Goal: Task Accomplishment & Management: Use online tool/utility

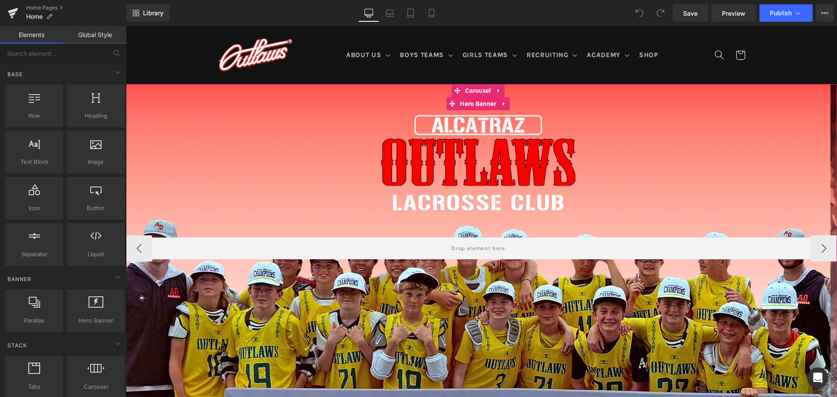
click at [406, 119] on div at bounding box center [478, 248] width 704 height 329
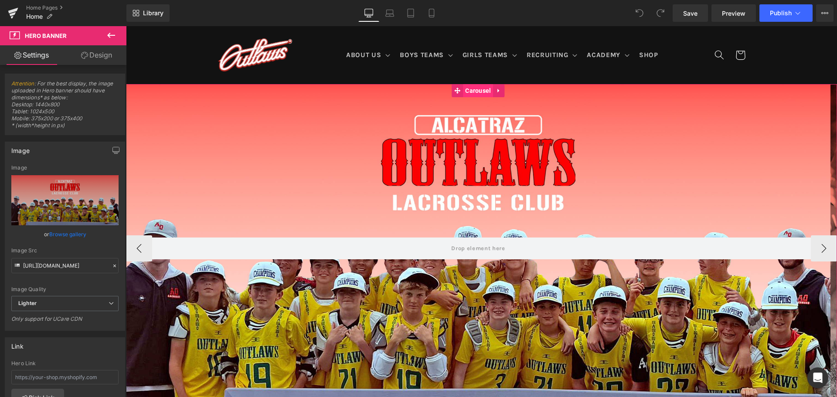
click at [468, 86] on span "Carousel" at bounding box center [478, 90] width 30 height 13
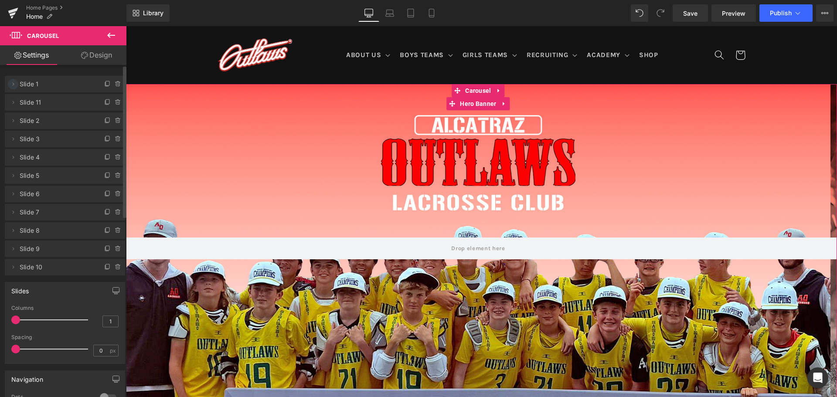
click at [12, 84] on icon at bounding box center [13, 84] width 7 height 7
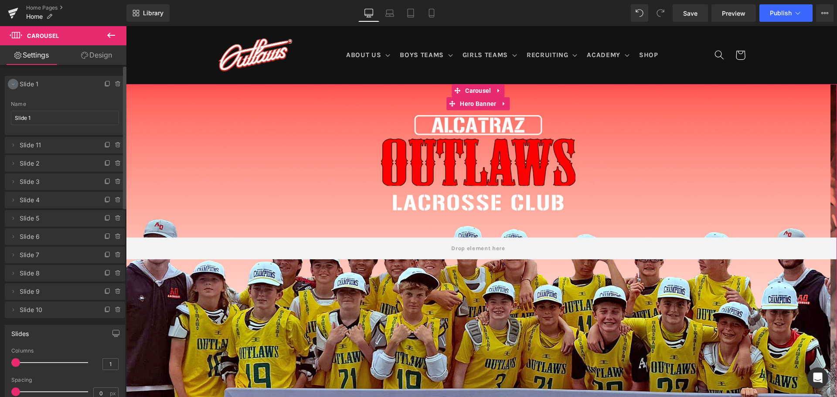
click at [12, 84] on icon at bounding box center [13, 84] width 7 height 7
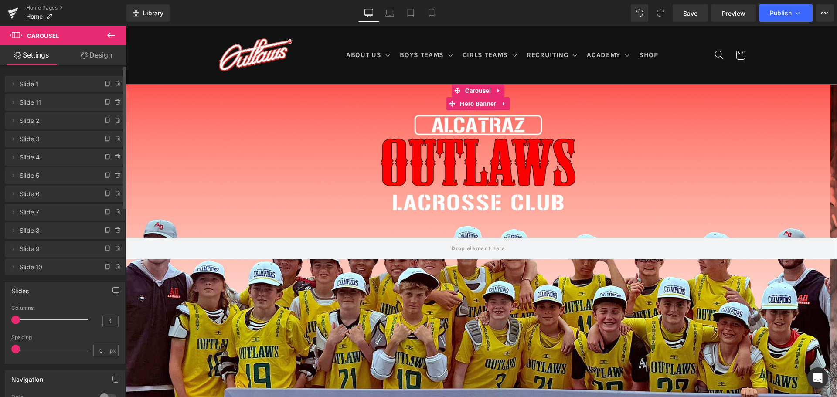
click at [75, 84] on span "Slide 1" at bounding box center [56, 84] width 73 height 17
click at [71, 103] on span "Slide 11" at bounding box center [56, 102] width 73 height 17
click at [814, 246] on button "›" at bounding box center [824, 248] width 26 height 26
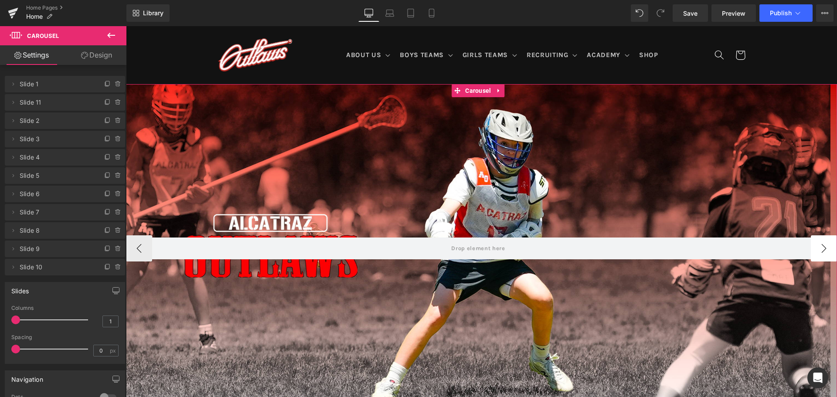
click at [816, 246] on button "›" at bounding box center [824, 248] width 26 height 26
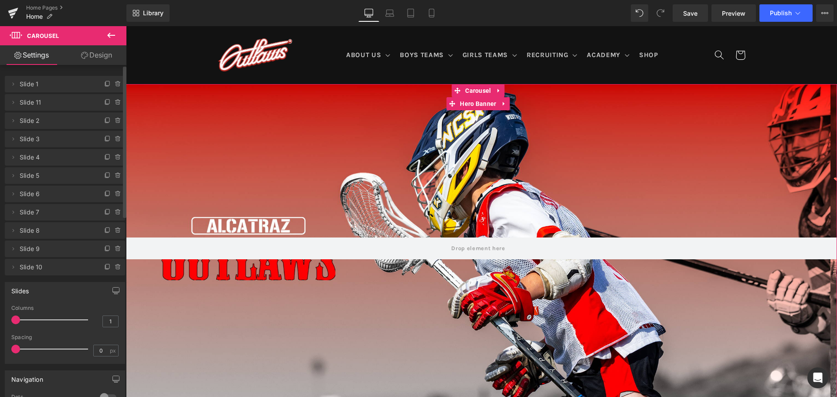
click at [40, 122] on span "Slide 2" at bounding box center [56, 120] width 73 height 17
click at [14, 119] on icon at bounding box center [13, 120] width 7 height 7
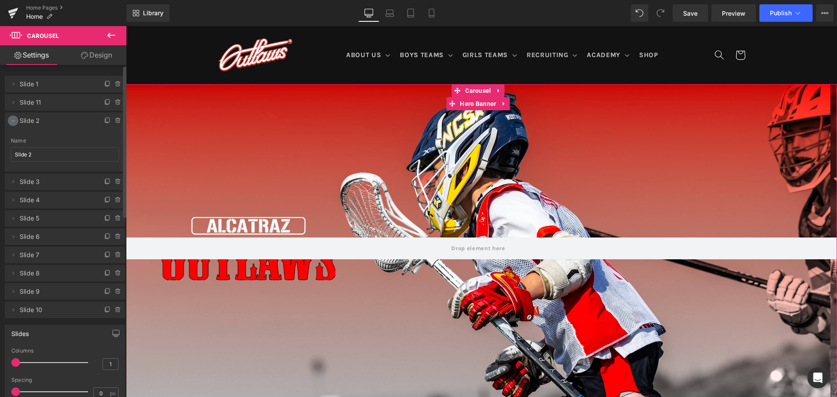
click at [14, 119] on icon at bounding box center [13, 120] width 7 height 7
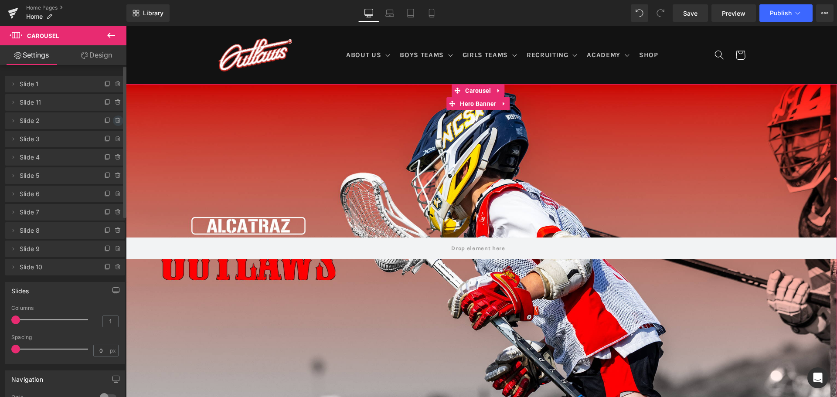
click at [117, 120] on icon at bounding box center [117, 121] width 0 height 2
click at [112, 120] on button "Delete" at bounding box center [108, 120] width 27 height 11
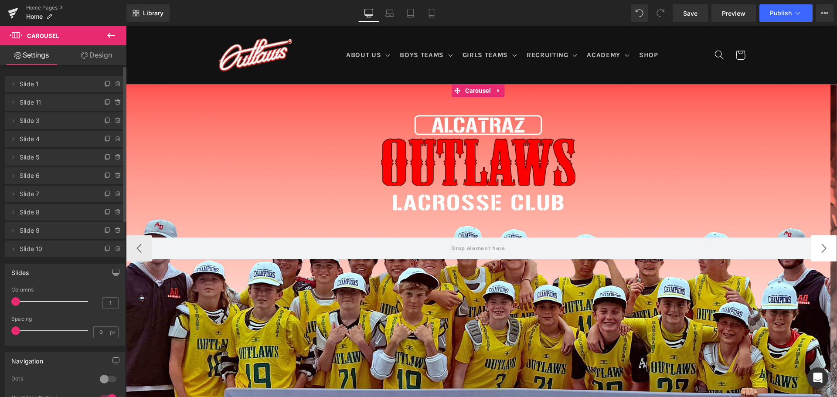
click at [821, 252] on button "›" at bounding box center [824, 248] width 26 height 26
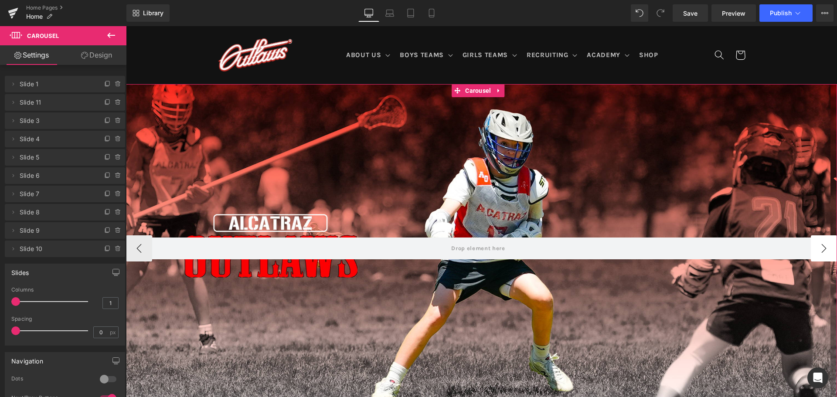
click at [811, 247] on button "›" at bounding box center [824, 248] width 26 height 26
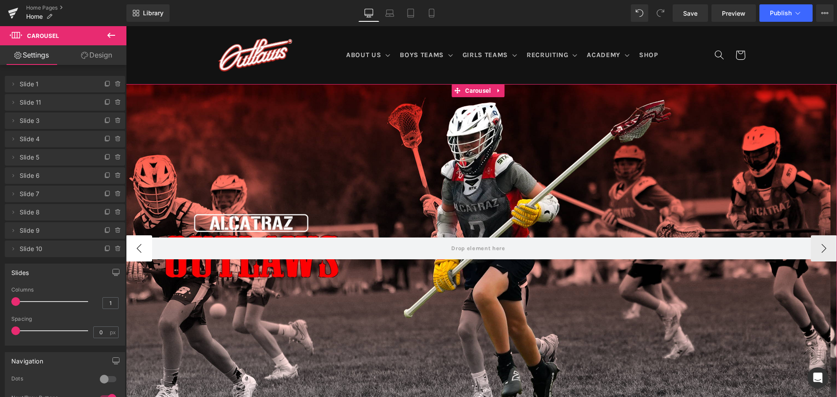
click at [139, 242] on button "‹" at bounding box center [139, 248] width 26 height 26
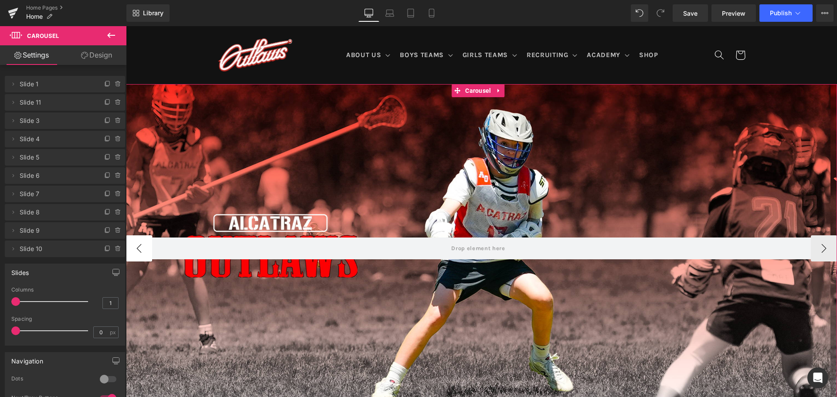
click at [136, 246] on button "‹" at bounding box center [139, 248] width 26 height 26
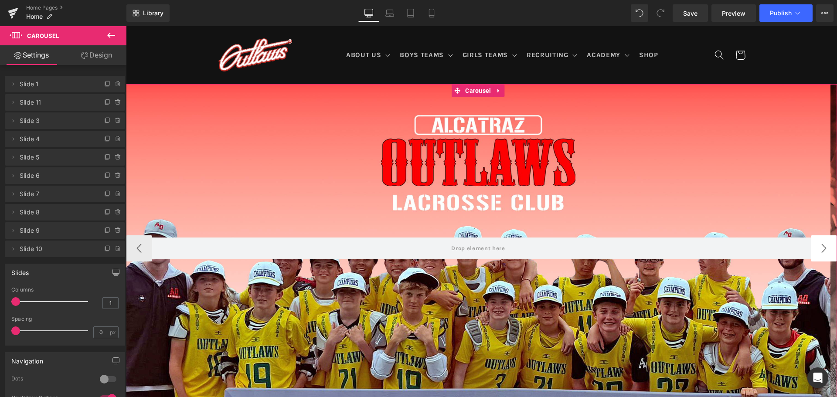
click at [811, 242] on button "›" at bounding box center [824, 248] width 26 height 26
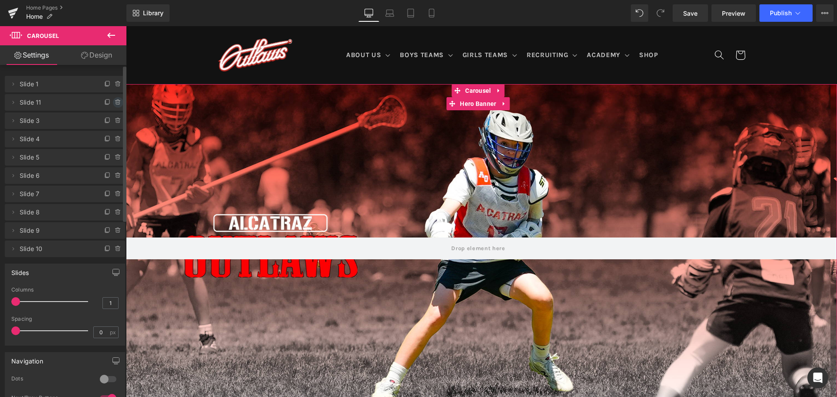
click at [116, 98] on span at bounding box center [118, 102] width 10 height 10
click at [105, 97] on button "Delete" at bounding box center [108, 102] width 27 height 11
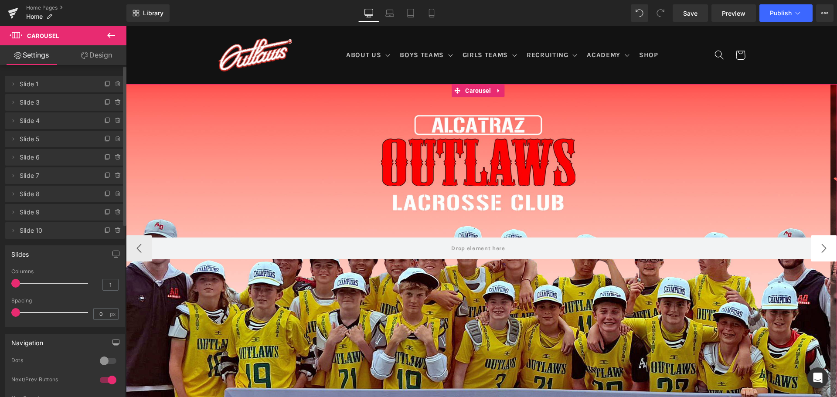
click at [816, 248] on button "›" at bounding box center [824, 248] width 26 height 26
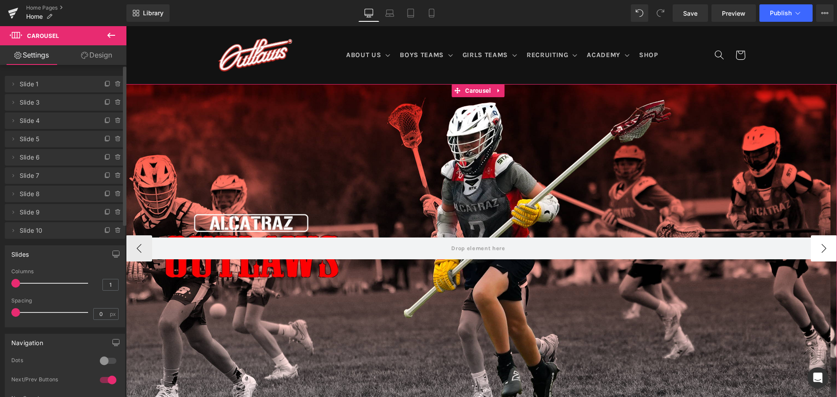
click at [816, 246] on button "›" at bounding box center [824, 248] width 26 height 26
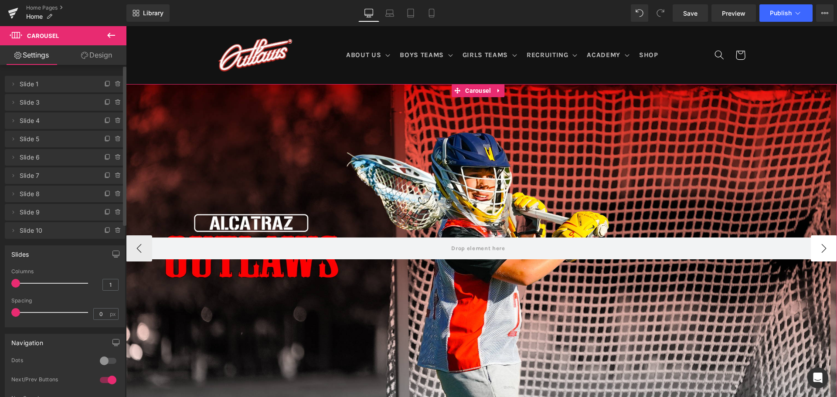
click at [816, 246] on button "›" at bounding box center [824, 248] width 26 height 26
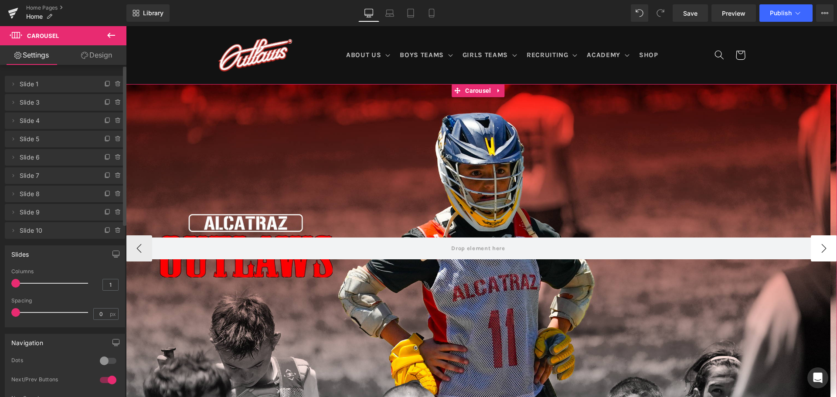
click at [816, 246] on button "›" at bounding box center [824, 248] width 26 height 26
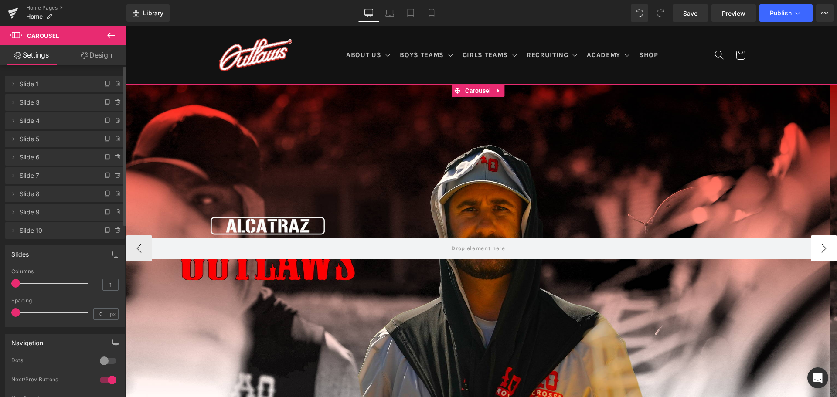
click at [815, 246] on button "›" at bounding box center [824, 248] width 26 height 26
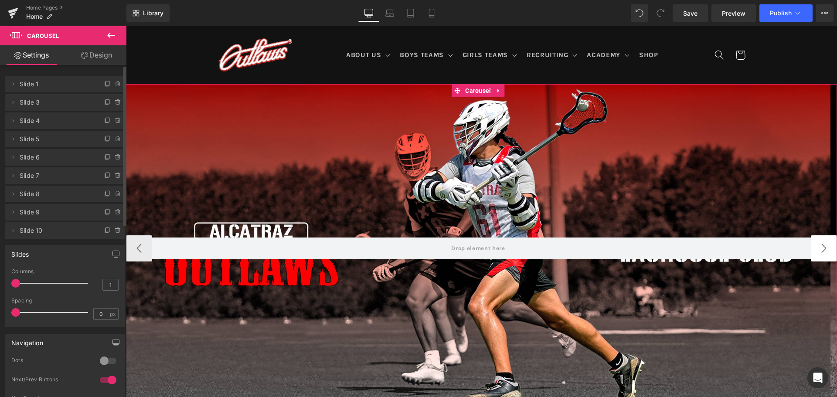
click at [815, 246] on button "›" at bounding box center [824, 248] width 26 height 26
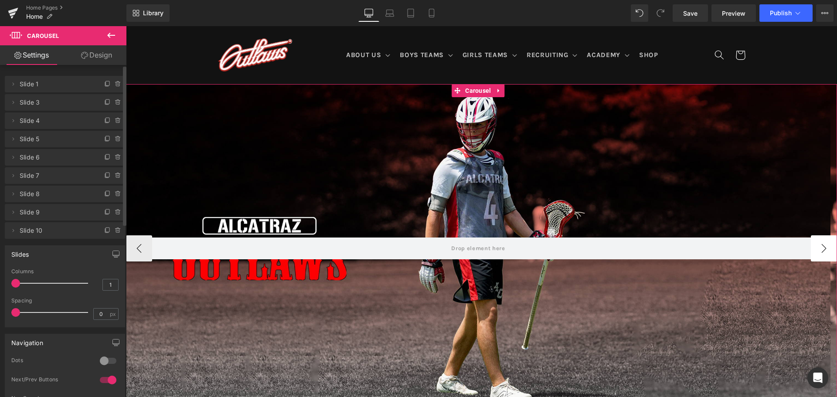
click at [814, 246] on button "›" at bounding box center [824, 248] width 26 height 26
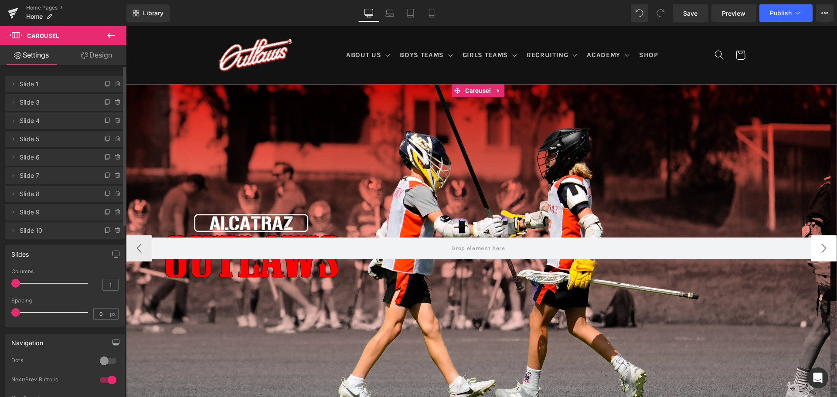
click at [812, 244] on button "›" at bounding box center [824, 248] width 26 height 26
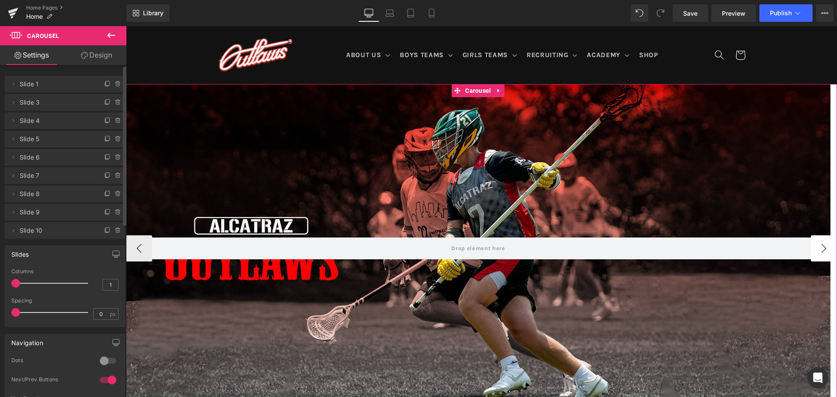
click at [818, 243] on button "›" at bounding box center [824, 248] width 26 height 26
click at [822, 244] on button "›" at bounding box center [824, 248] width 26 height 26
click at [811, 248] on button "›" at bounding box center [824, 248] width 26 height 26
click at [132, 242] on button "‹" at bounding box center [139, 248] width 26 height 26
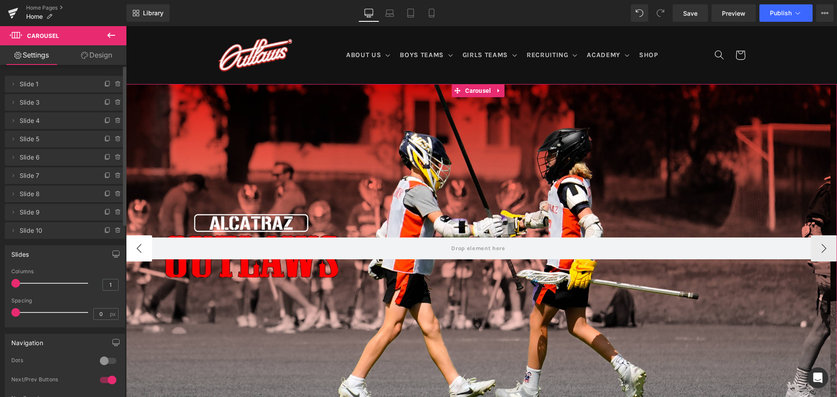
click at [133, 242] on button "‹" at bounding box center [139, 248] width 26 height 26
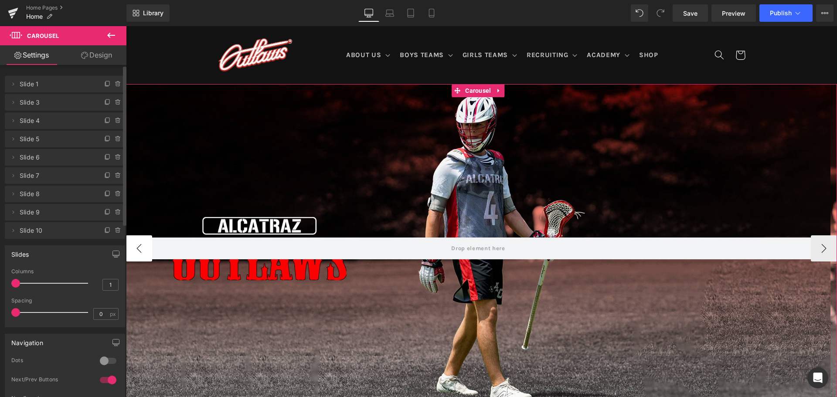
click at [133, 242] on button "‹" at bounding box center [139, 248] width 26 height 26
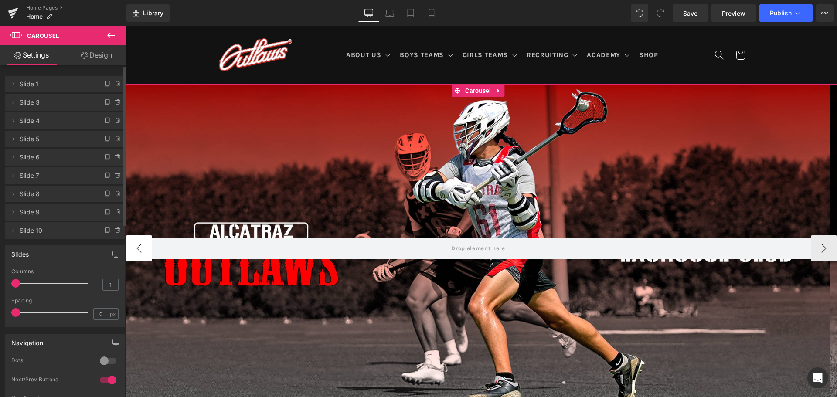
click at [133, 242] on button "‹" at bounding box center [139, 248] width 26 height 26
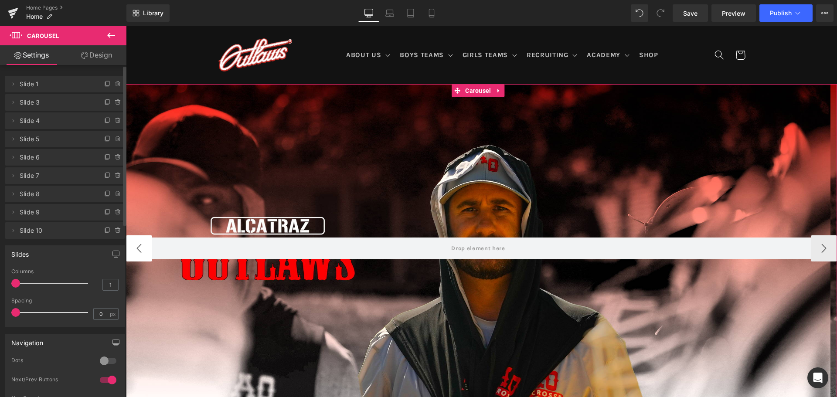
click at [133, 242] on button "‹" at bounding box center [139, 248] width 26 height 26
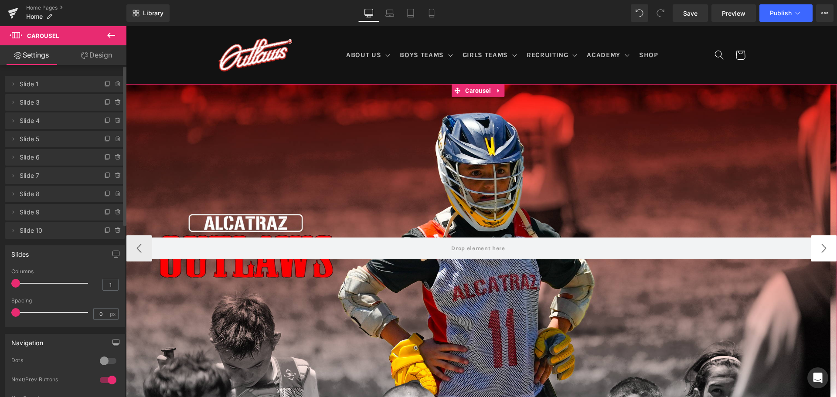
click at [819, 244] on button "›" at bounding box center [824, 248] width 26 height 26
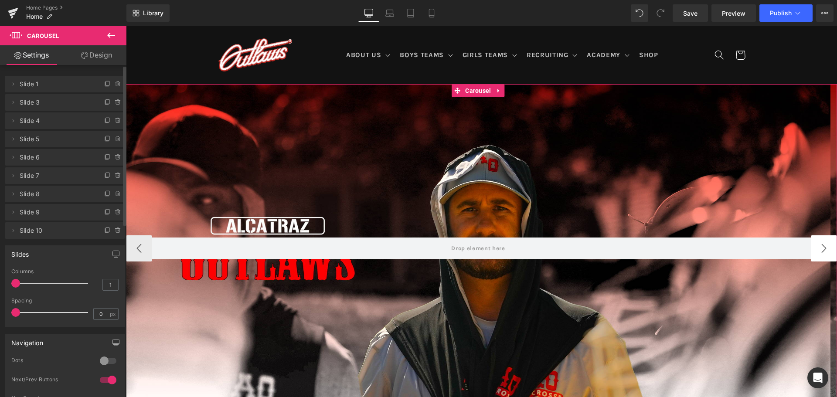
click at [818, 245] on button "›" at bounding box center [824, 248] width 26 height 26
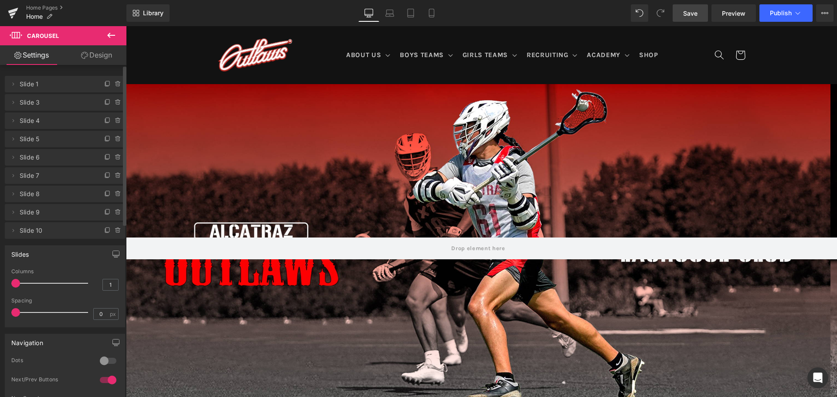
click at [686, 11] on span "Save" at bounding box center [690, 13] width 14 height 9
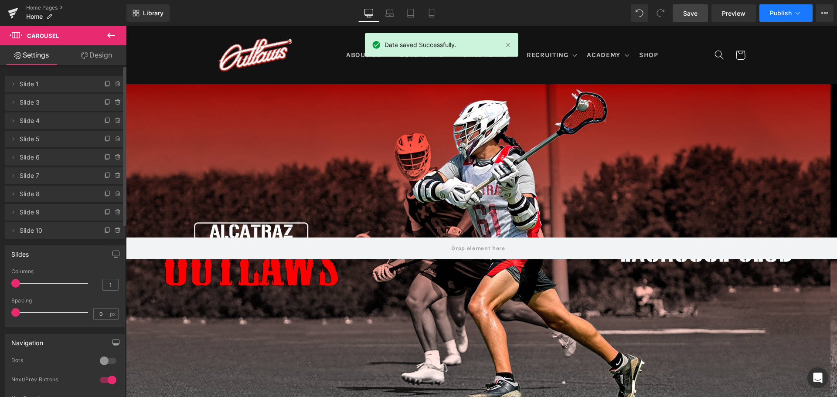
click at [781, 15] on span "Publish" at bounding box center [781, 13] width 22 height 7
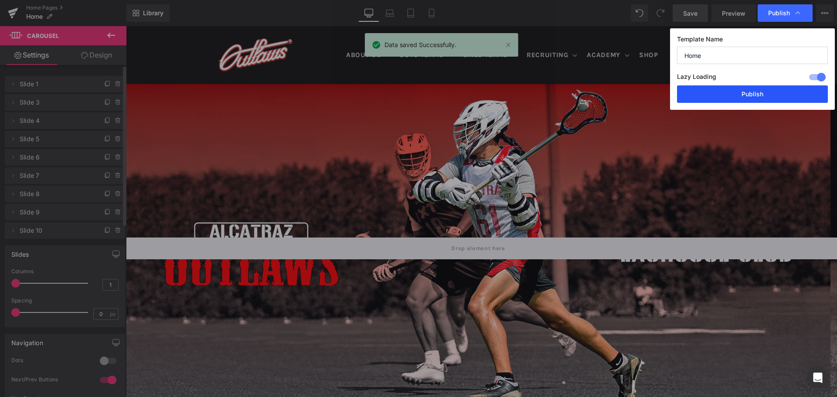
click at [780, 94] on button "Publish" at bounding box center [752, 93] width 151 height 17
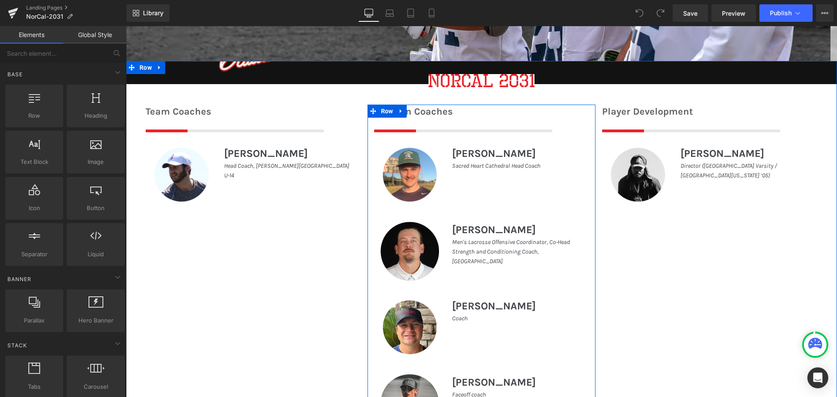
scroll to position [349, 0]
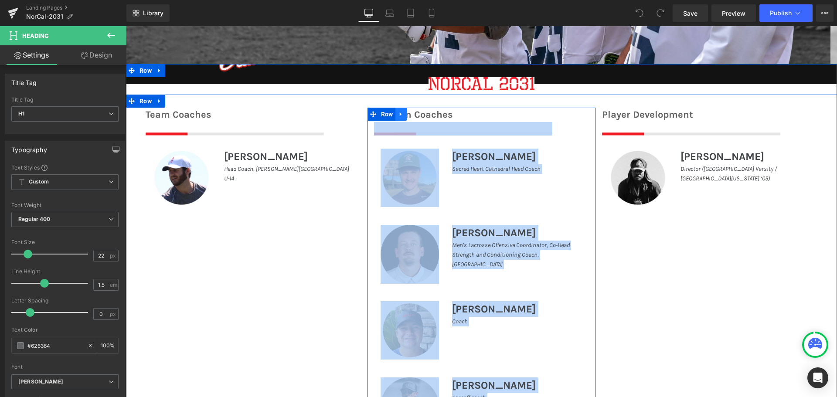
drag, startPoint x: 447, startPoint y: 116, endPoint x: 395, endPoint y: 113, distance: 51.9
click at [395, 113] on div "Position Coaches Heading Image Image [PERSON_NAME] Heading Sacred Heart Cathedr…" at bounding box center [481, 274] width 228 height 333
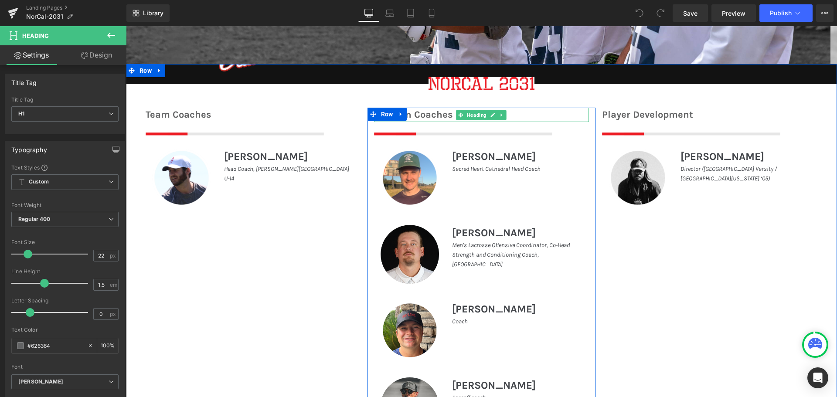
click at [437, 114] on h1 "Position Coaches" at bounding box center [481, 115] width 215 height 14
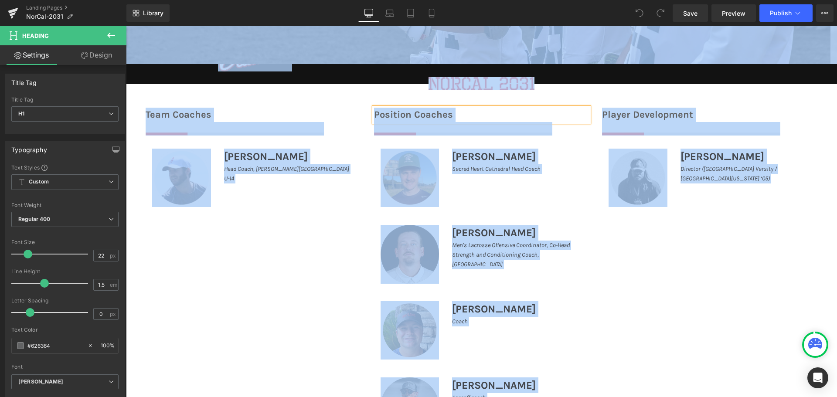
click at [468, 116] on h1 "Position Coaches" at bounding box center [481, 115] width 215 height 14
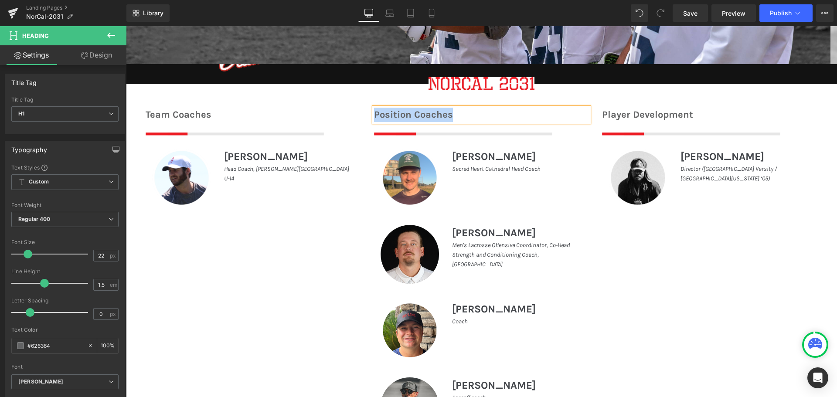
copy h1 "Position Coaches"
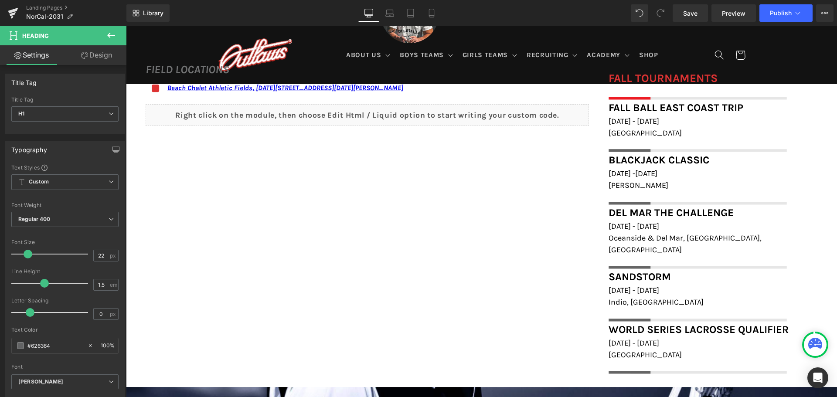
scroll to position [741, 0]
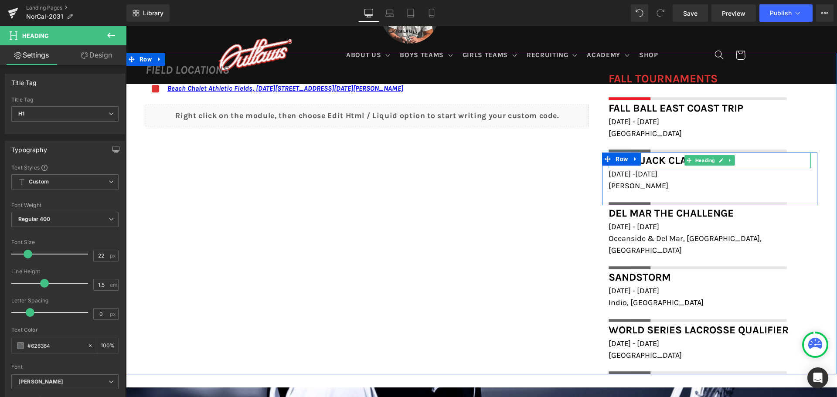
click at [675, 162] on font "Blackjack Classic" at bounding box center [658, 160] width 101 height 12
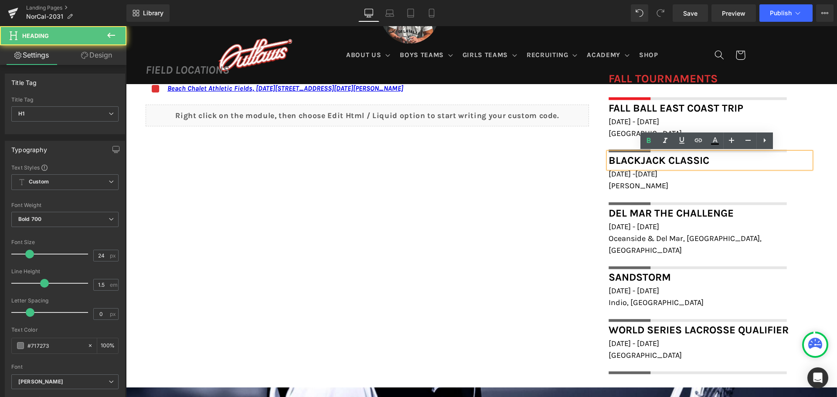
click at [675, 162] on font "Blackjack Classic" at bounding box center [658, 160] width 101 height 12
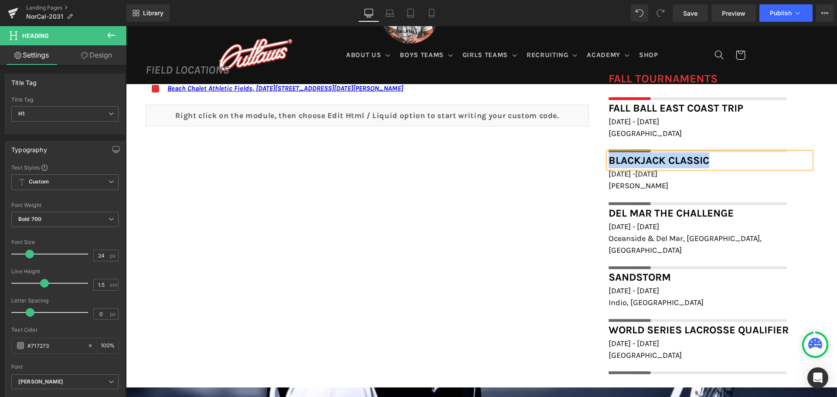
paste div
click at [544, 228] on div "FIELD LOCATIONS Heading Icon Beach Chalet Athletic Fields, [DATE][STREET_ADDRES…" at bounding box center [481, 214] width 711 height 322
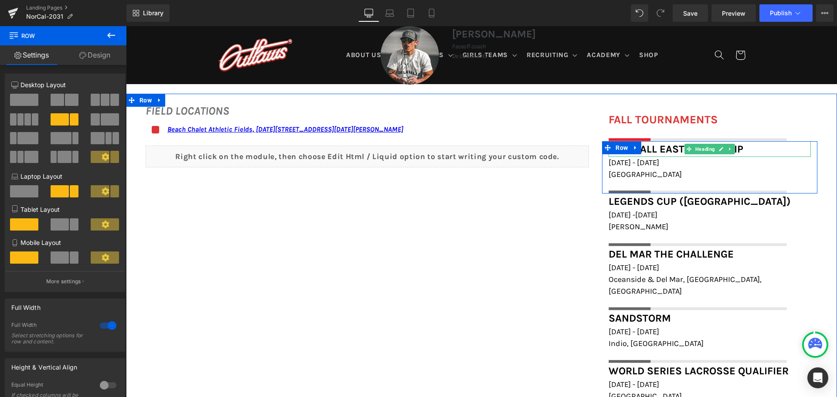
scroll to position [697, 0]
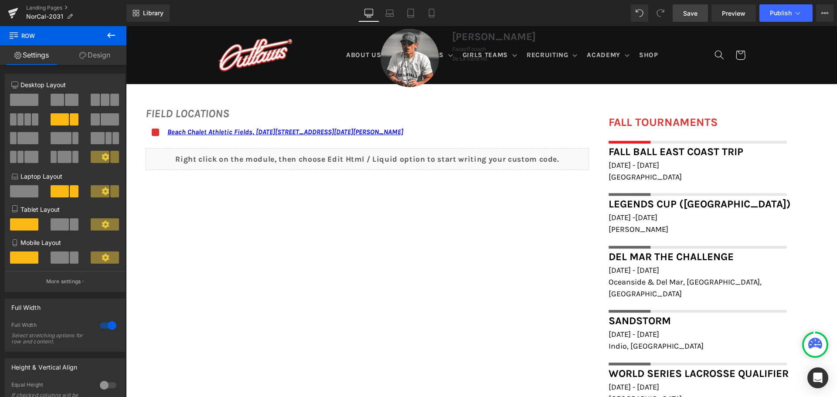
click at [692, 15] on span "Save" at bounding box center [690, 13] width 14 height 9
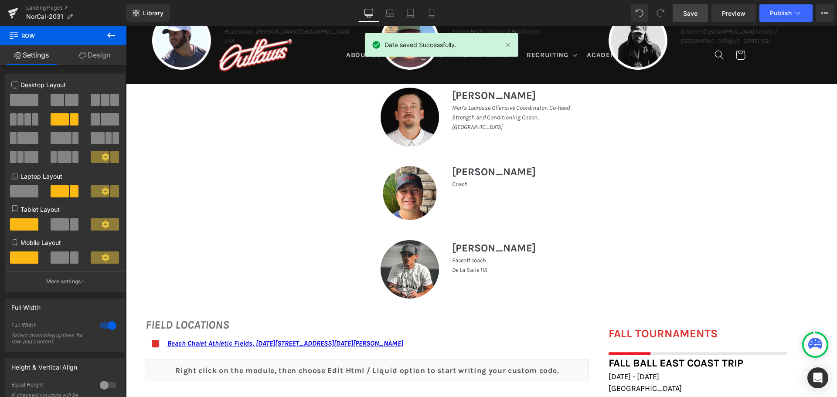
scroll to position [479, 0]
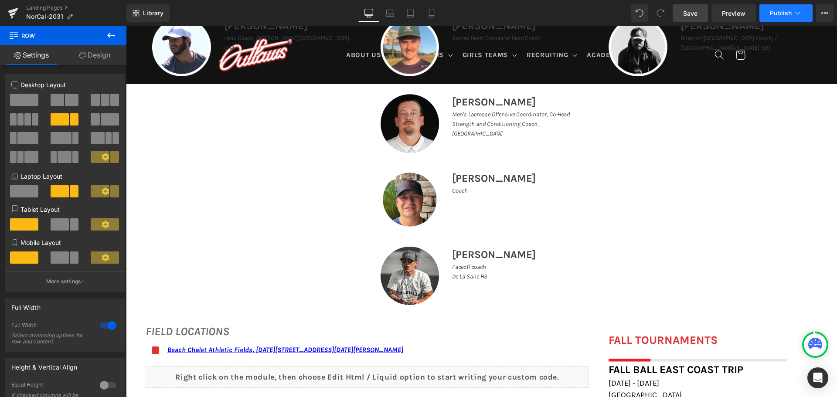
click at [791, 15] on span "Publish" at bounding box center [781, 13] width 22 height 7
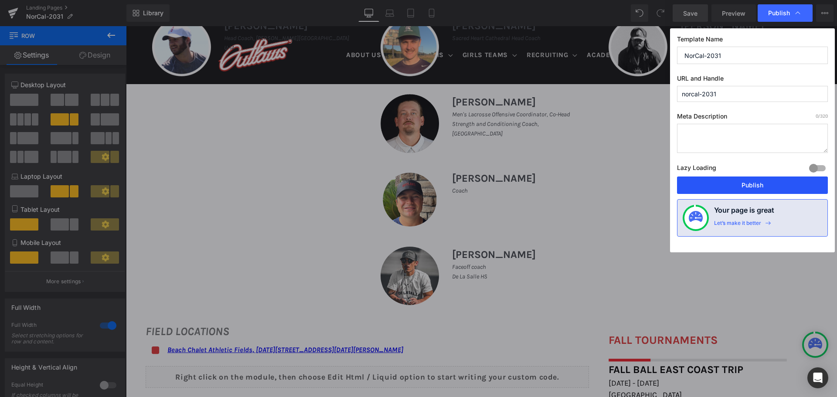
click at [735, 182] on button "Publish" at bounding box center [752, 184] width 151 height 17
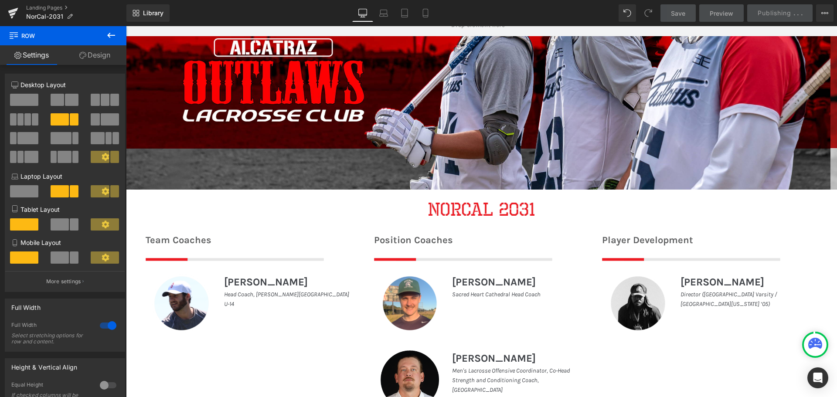
scroll to position [218, 0]
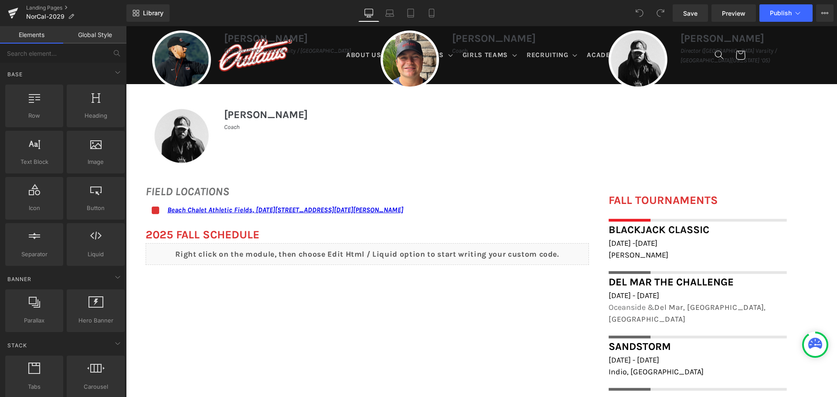
scroll to position [479, 0]
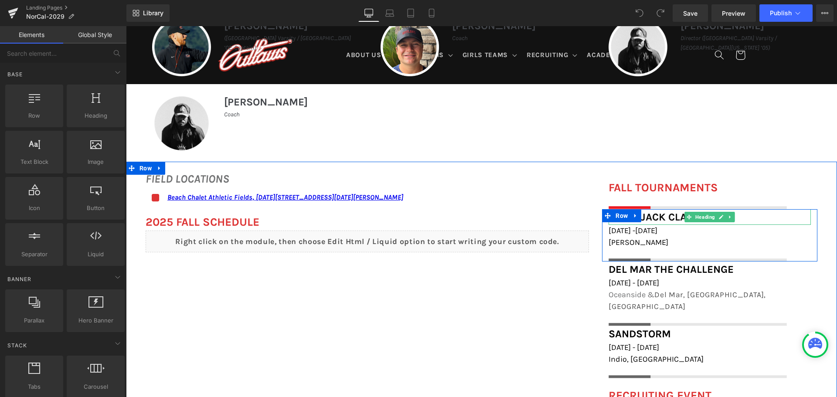
click at [660, 217] on font "Blackjack Classic" at bounding box center [658, 217] width 101 height 12
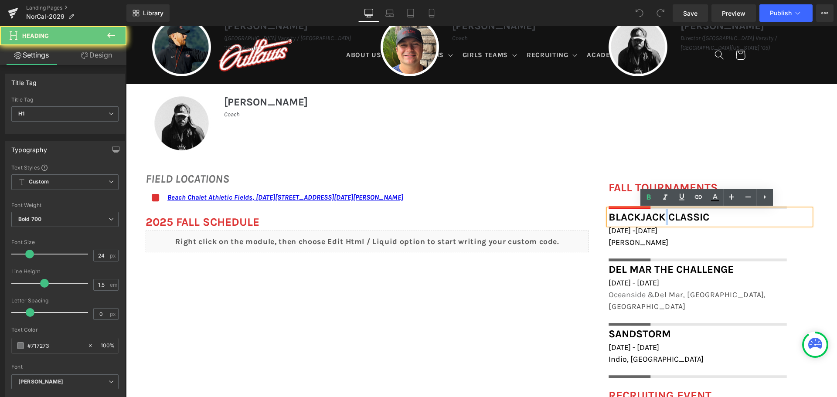
click at [660, 217] on font "Blackjack Classic" at bounding box center [658, 217] width 101 height 12
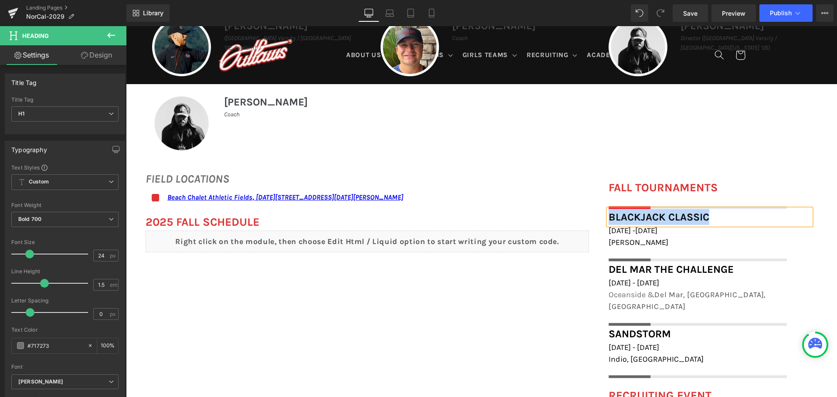
paste div
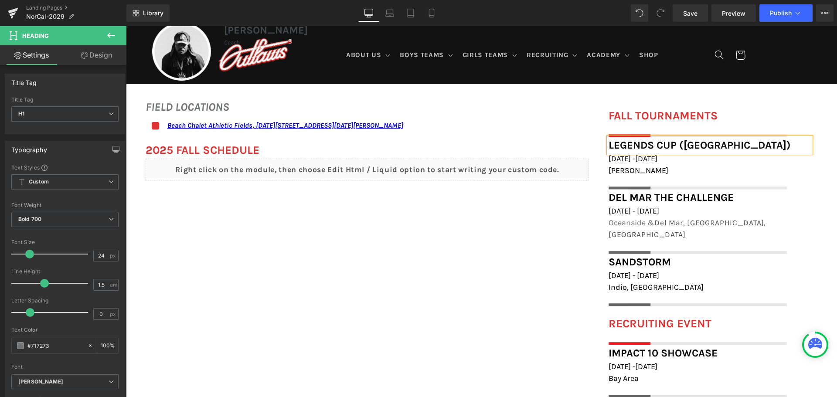
scroll to position [567, 0]
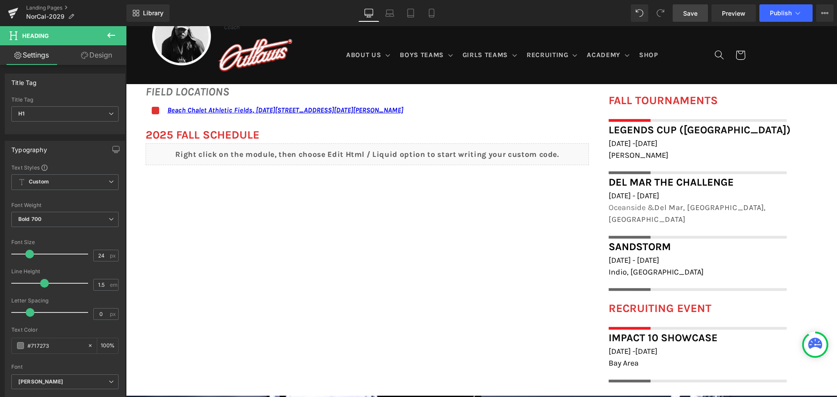
click at [693, 15] on span "Save" at bounding box center [690, 13] width 14 height 9
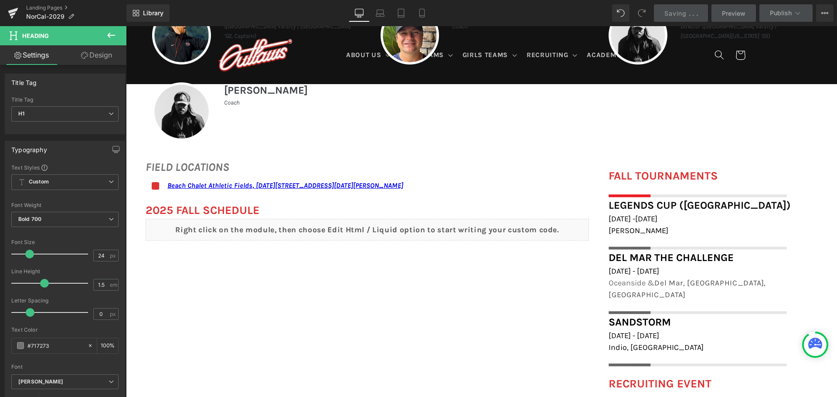
scroll to position [479, 0]
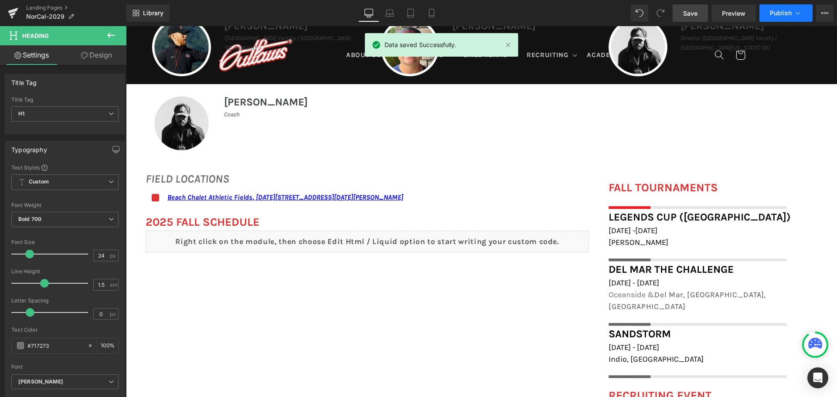
click at [780, 7] on button "Publish" at bounding box center [785, 12] width 53 height 17
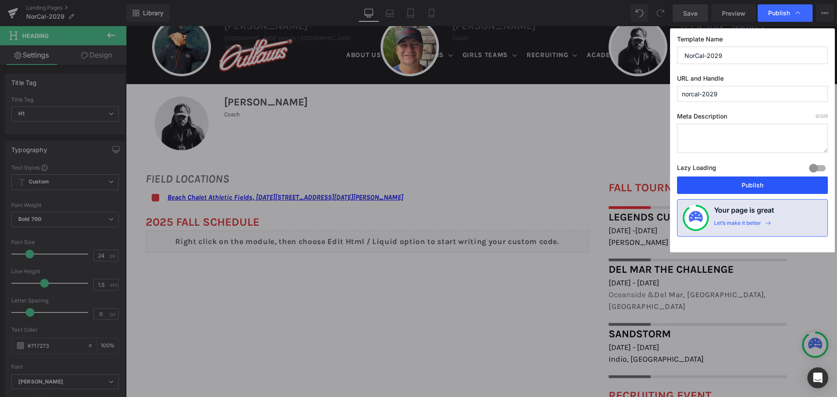
click at [757, 183] on button "Publish" at bounding box center [752, 184] width 151 height 17
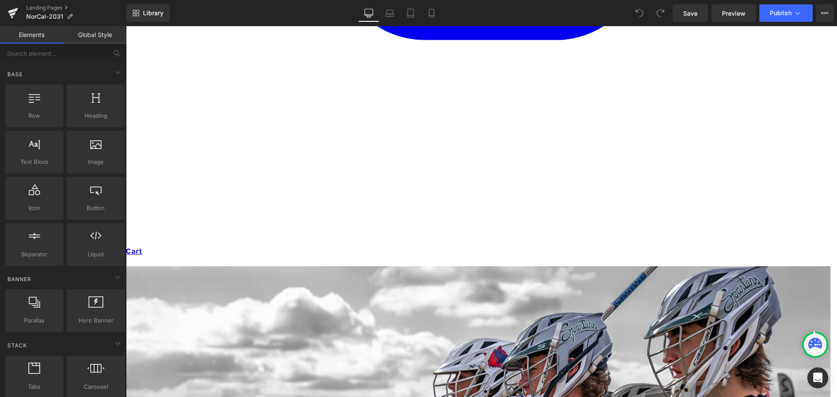
scroll to position [697, 0]
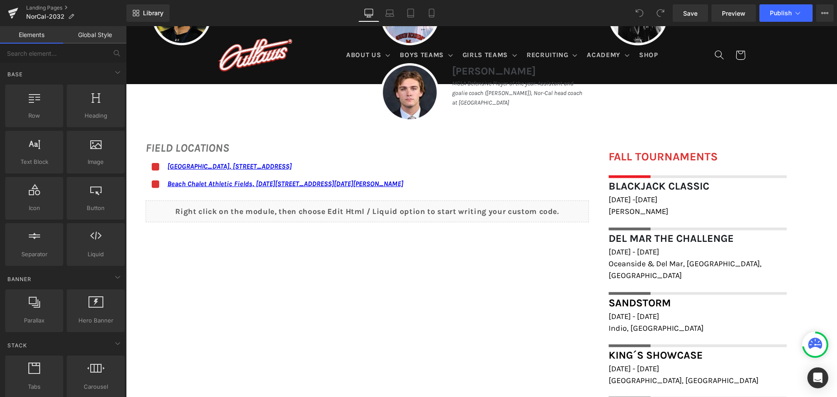
scroll to position [523, 0]
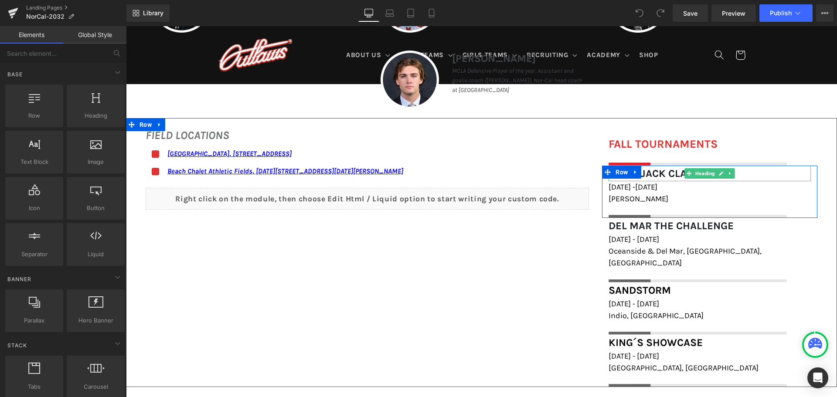
click at [670, 173] on font "Blackjack Classic" at bounding box center [658, 173] width 101 height 12
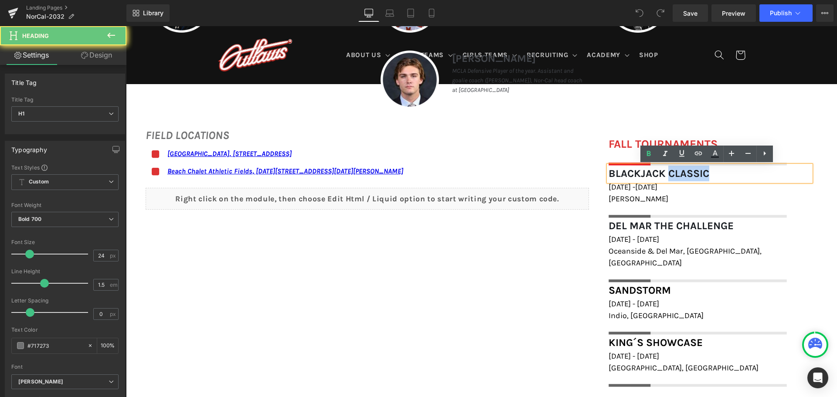
click at [670, 173] on font "Blackjack Classic" at bounding box center [658, 173] width 101 height 12
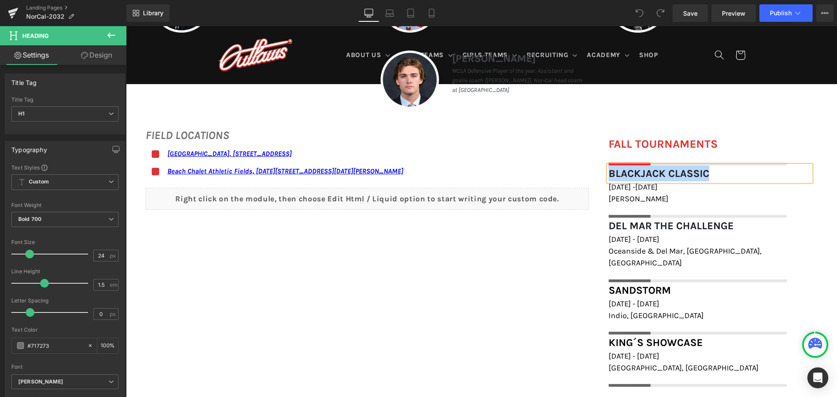
paste div
click at [687, 13] on span "Save" at bounding box center [690, 13] width 14 height 9
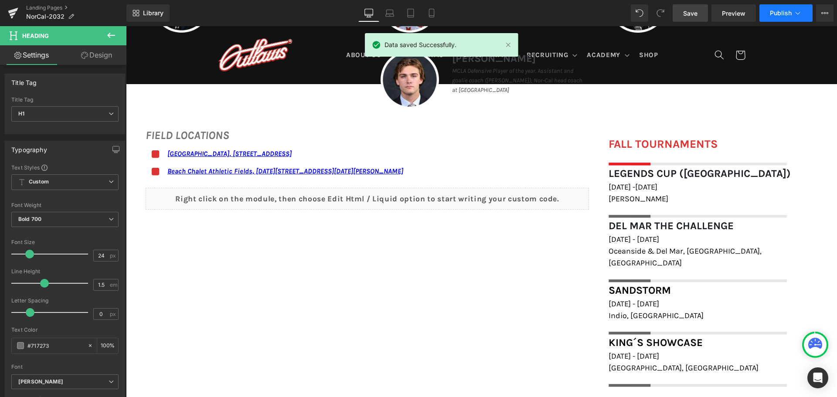
click at [774, 13] on span "Publish" at bounding box center [781, 13] width 22 height 7
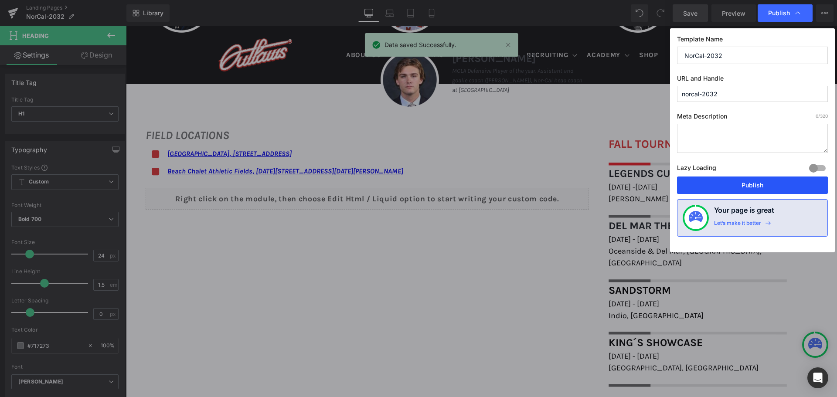
click at [745, 182] on button "Publish" at bounding box center [752, 184] width 151 height 17
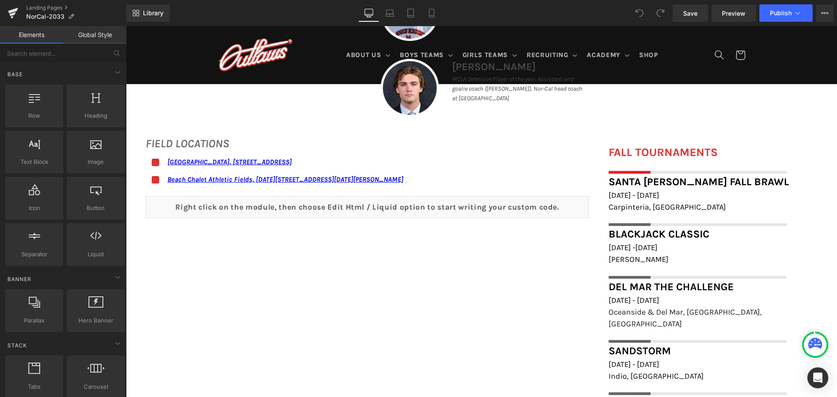
scroll to position [610, 0]
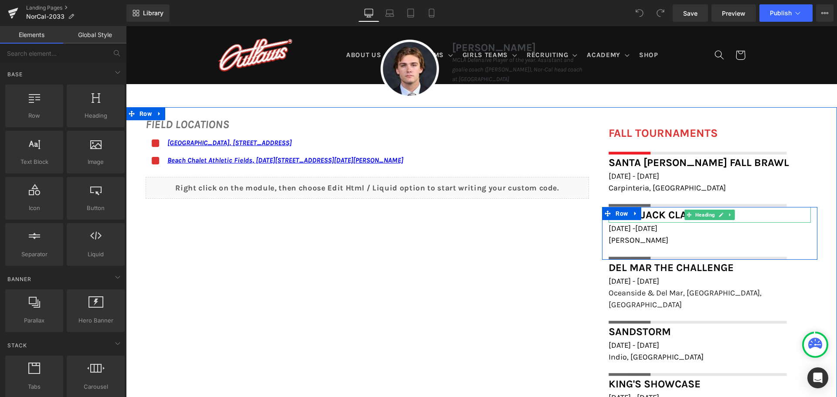
click at [657, 214] on font "Blackjack Classic" at bounding box center [658, 215] width 101 height 12
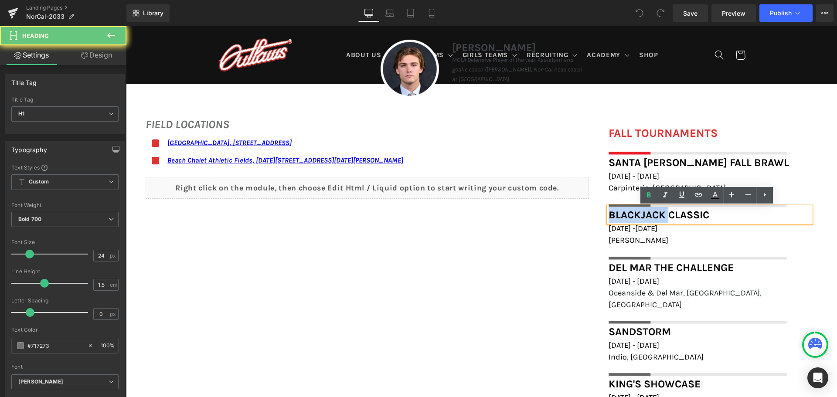
click at [657, 214] on font "Blackjack Classic" at bounding box center [658, 215] width 101 height 12
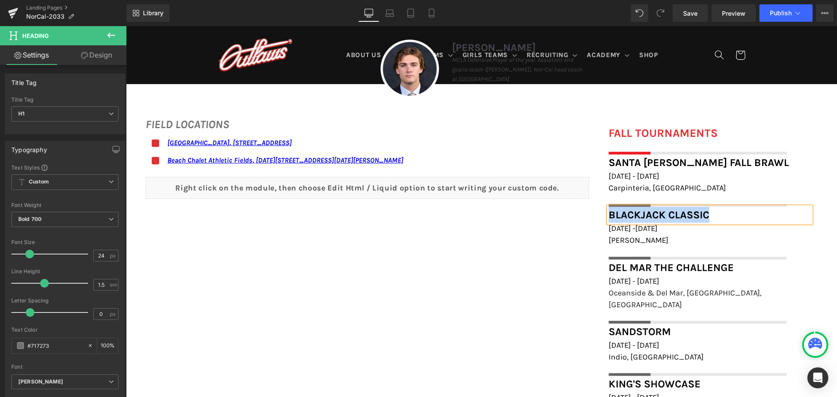
paste div
click at [692, 17] on span "Save" at bounding box center [690, 13] width 14 height 9
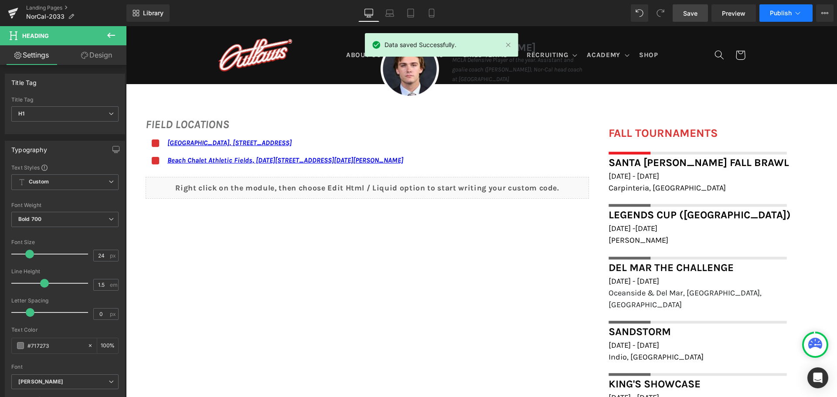
click at [784, 17] on button "Publish" at bounding box center [785, 12] width 53 height 17
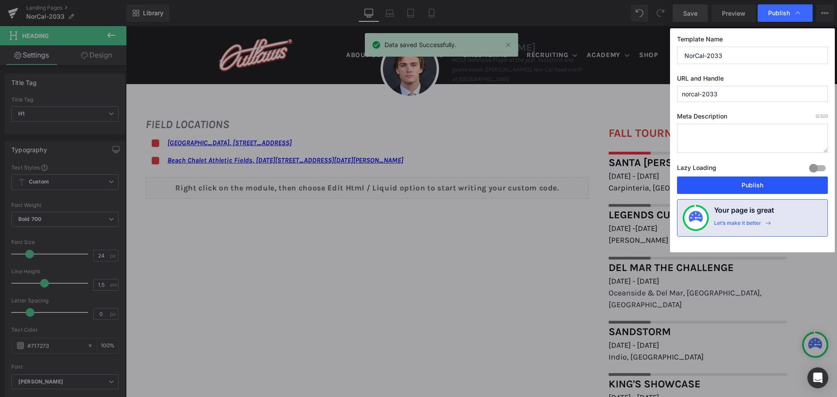
drag, startPoint x: 744, startPoint y: 178, endPoint x: 585, endPoint y: 144, distance: 162.3
click at [744, 178] on button "Publish" at bounding box center [752, 184] width 151 height 17
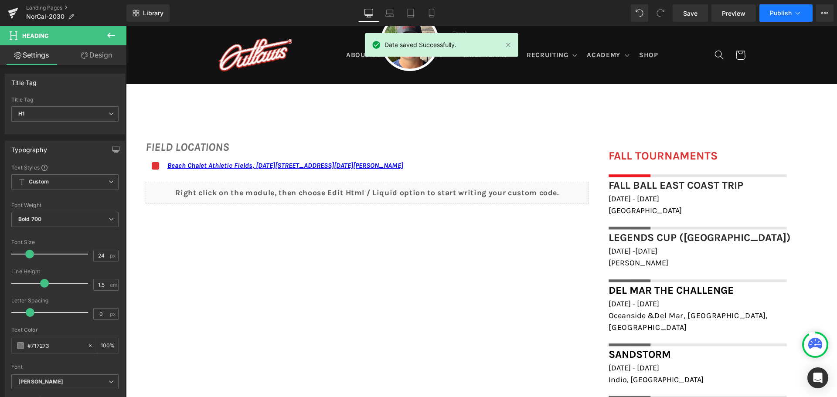
click at [781, 6] on button "Publish" at bounding box center [785, 12] width 53 height 17
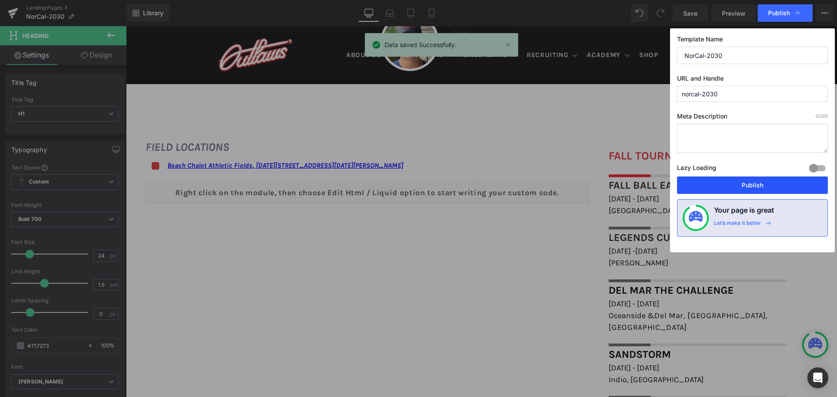
click at [741, 182] on button "Publish" at bounding box center [752, 184] width 151 height 17
